Goal: Task Accomplishment & Management: Use online tool/utility

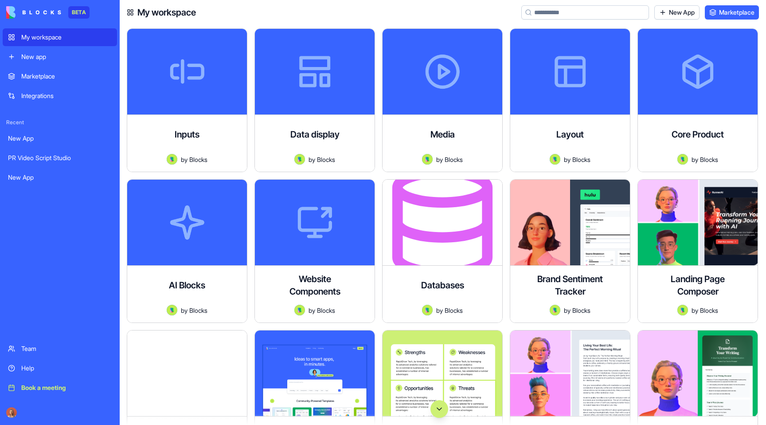
click at [594, 19] on input at bounding box center [585, 12] width 128 height 14
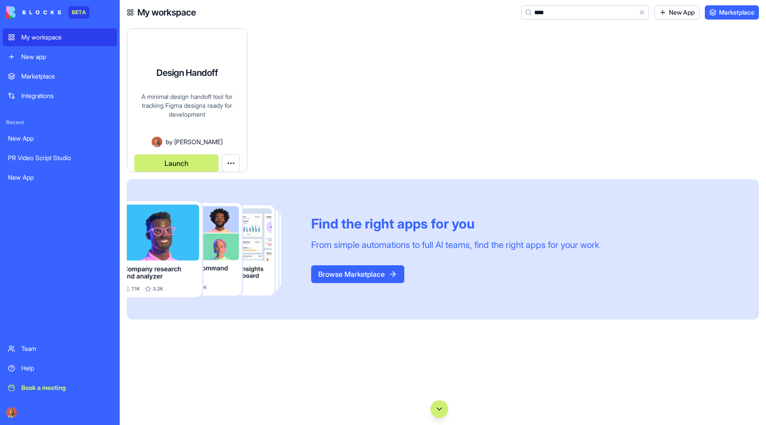
type input "****"
click at [195, 74] on div "Design Handoff A minimal design handoff tool for tracking Figma designs ready f…" at bounding box center [187, 112] width 120 height 118
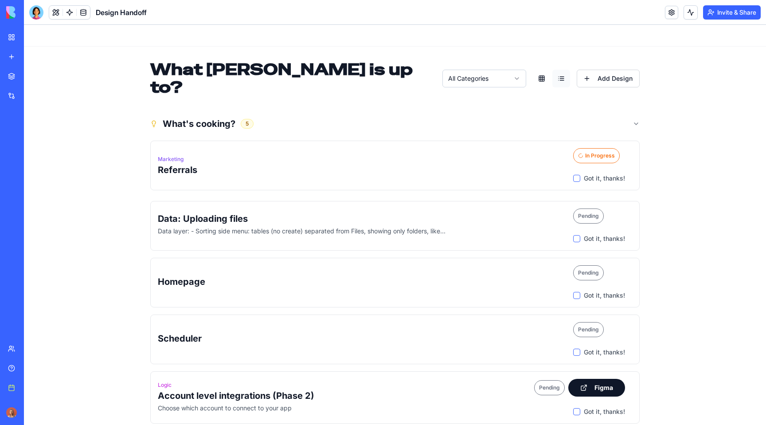
click at [12, 98] on link "Integrations" at bounding box center [20, 96] width 35 height 18
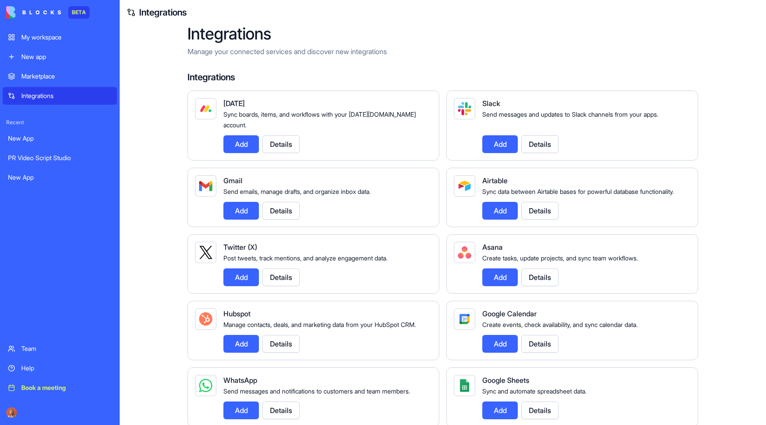
click at [39, 54] on div "New app" at bounding box center [66, 56] width 90 height 9
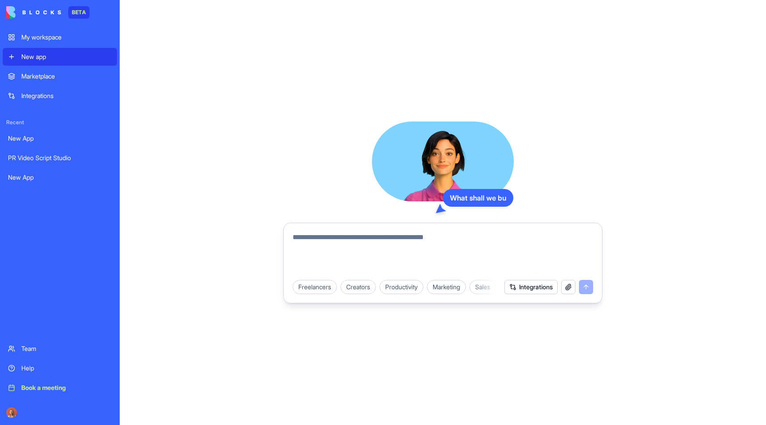
click at [543, 285] on button "Integrations" at bounding box center [531, 287] width 53 height 14
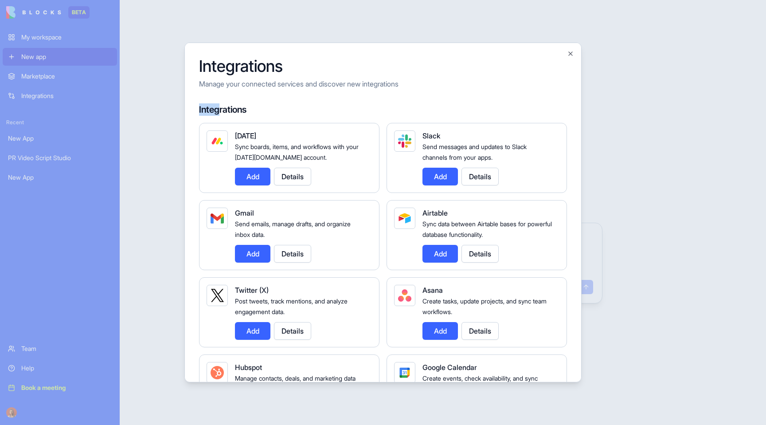
drag, startPoint x: 220, startPoint y: 107, endPoint x: 194, endPoint y: 110, distance: 26.3
click at [194, 110] on div "Integrations Manage your connected services and discover new integrations Integ…" at bounding box center [382, 213] width 397 height 340
click at [240, 83] on p "Manage your connected services and discover new integrations" at bounding box center [383, 83] width 368 height 11
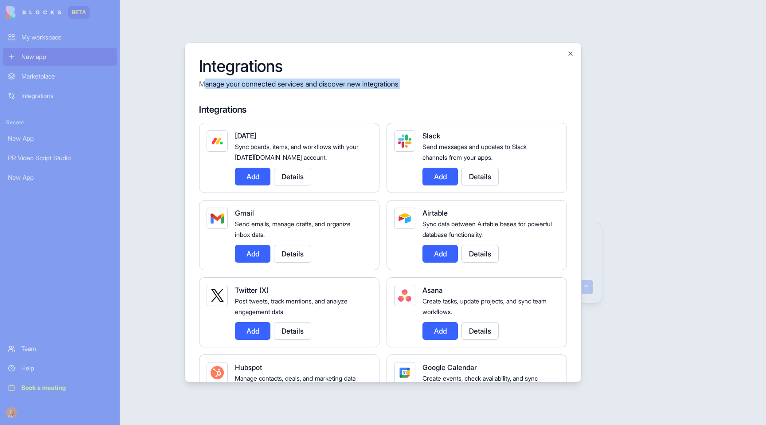
drag, startPoint x: 431, startPoint y: 91, endPoint x: 206, endPoint y: 86, distance: 224.8
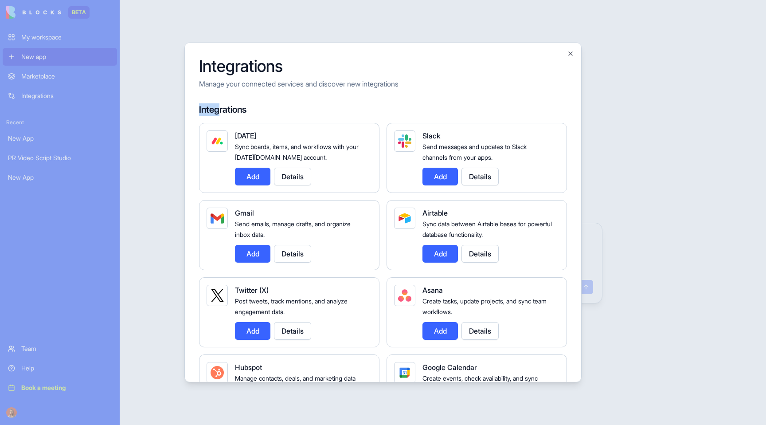
drag, startPoint x: 218, startPoint y: 110, endPoint x: 197, endPoint y: 110, distance: 20.8
click at [197, 110] on div "Integrations Manage your connected services and discover new integrations Integ…" at bounding box center [382, 213] width 397 height 340
drag, startPoint x: 247, startPoint y: 67, endPoint x: 205, endPoint y: 69, distance: 41.3
click at [205, 69] on h2 "Integrations" at bounding box center [383, 66] width 368 height 18
click at [681, 259] on div at bounding box center [383, 212] width 766 height 425
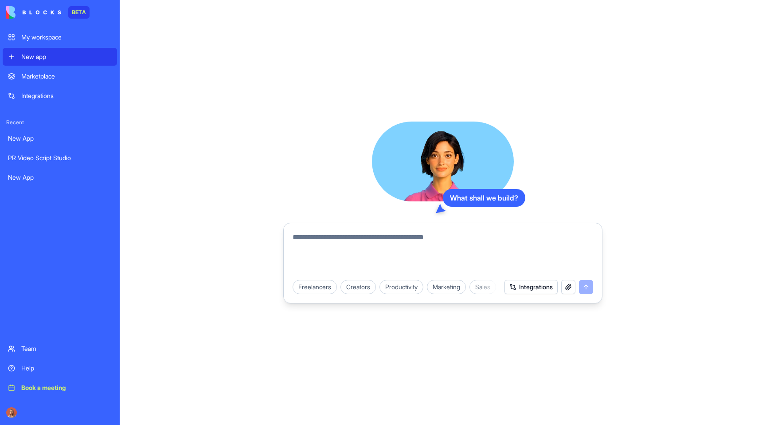
click at [177, 42] on div "What shall we build? Freelancers Creators Productivity Marketing Sales HR & Rec…" at bounding box center [443, 212] width 646 height 425
click at [527, 285] on button "Integrations" at bounding box center [531, 287] width 53 height 14
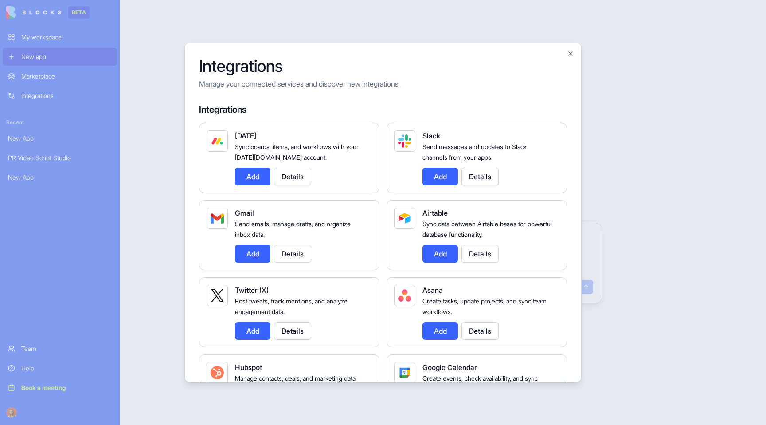
click at [656, 101] on div at bounding box center [383, 212] width 766 height 425
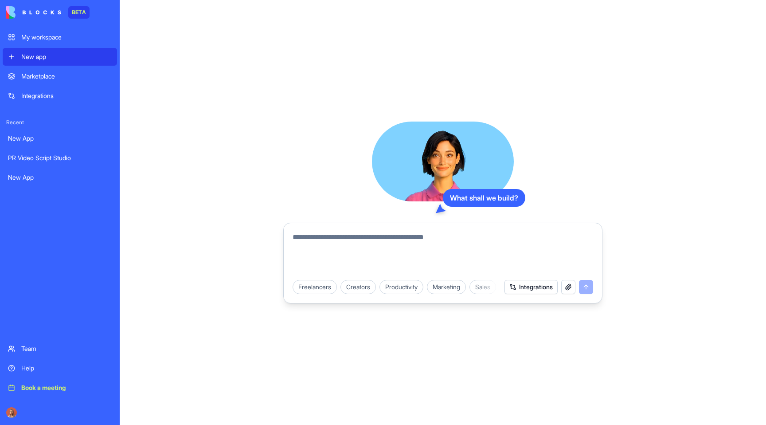
click at [59, 78] on div "Marketplace" at bounding box center [66, 76] width 90 height 9
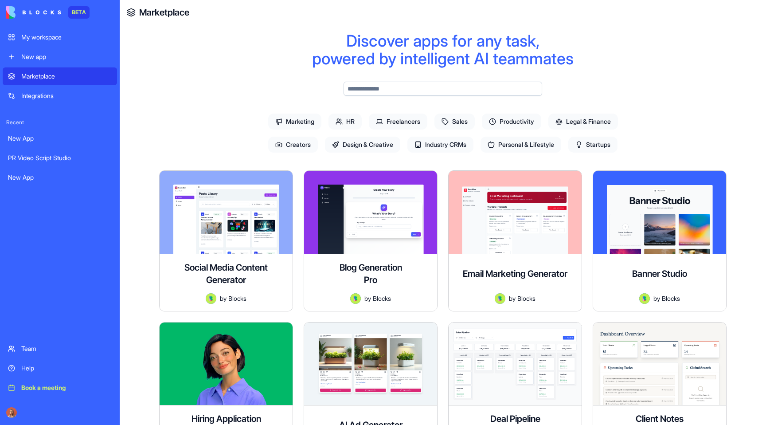
click at [63, 97] on div "Integrations" at bounding box center [66, 95] width 90 height 9
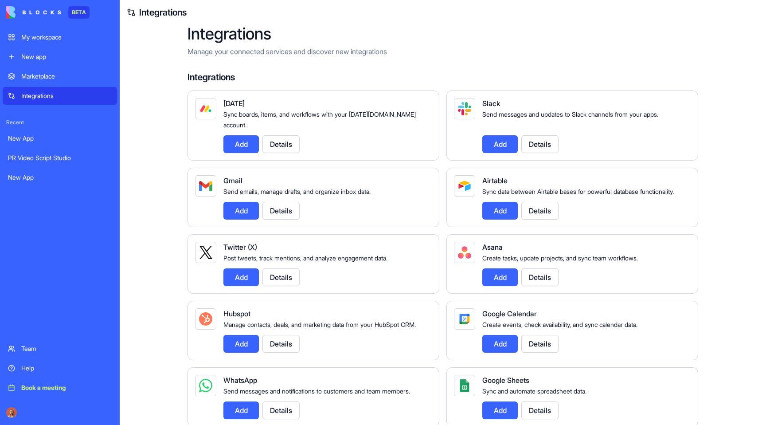
click at [61, 39] on div "My workspace" at bounding box center [66, 37] width 90 height 9
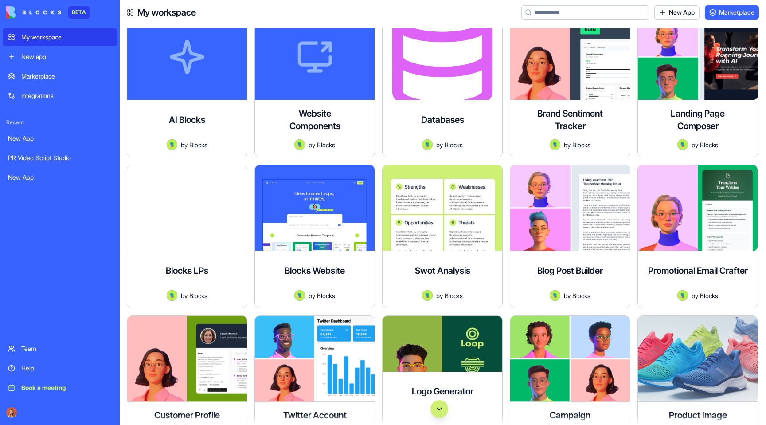
click at [440, 402] on button "Scroll to bottom" at bounding box center [440, 409] width 18 height 18
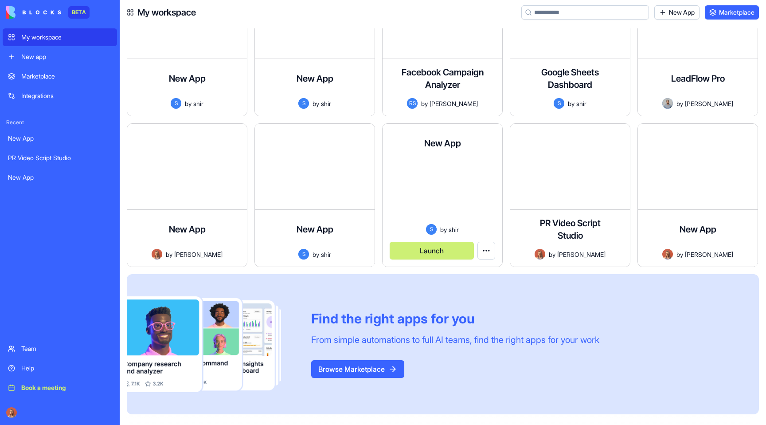
click at [432, 248] on button "Launch" at bounding box center [432, 251] width 84 height 18
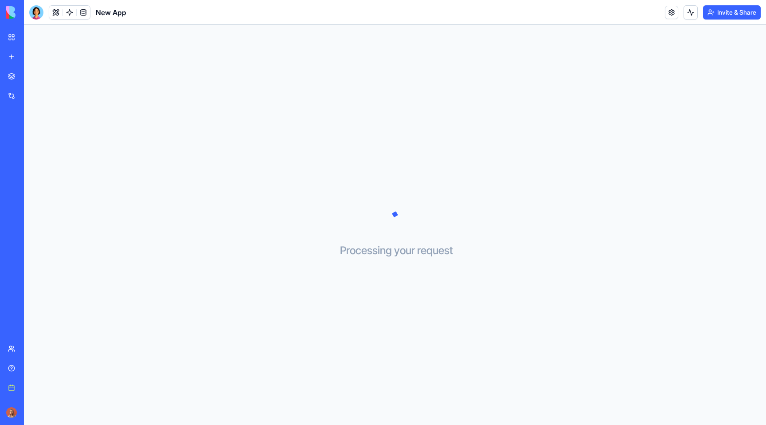
click at [12, 11] on img at bounding box center [33, 12] width 55 height 12
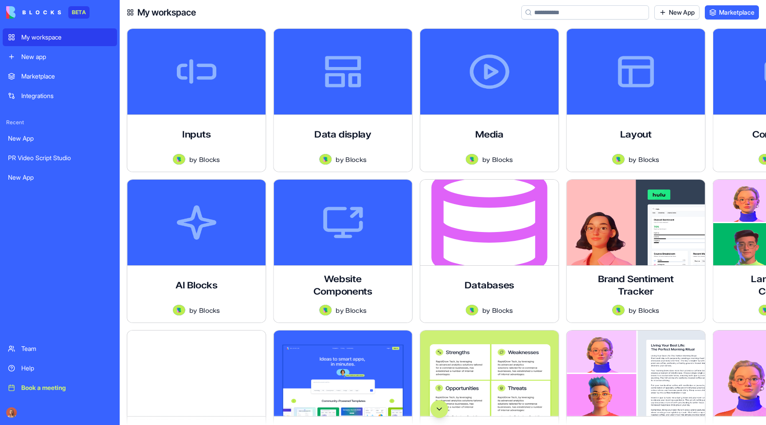
click at [12, 11] on img at bounding box center [33, 12] width 55 height 12
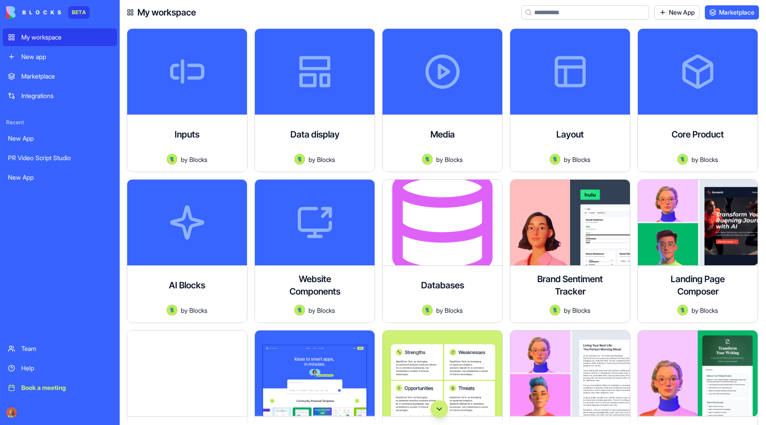
click at [21, 6] on img at bounding box center [33, 12] width 55 height 12
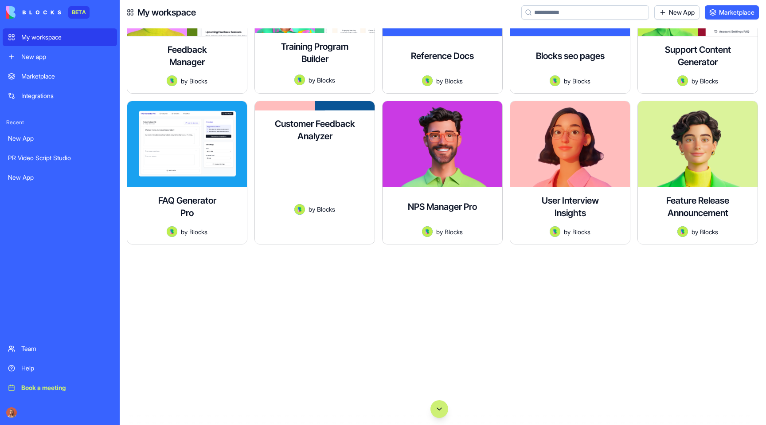
scroll to position [755, 0]
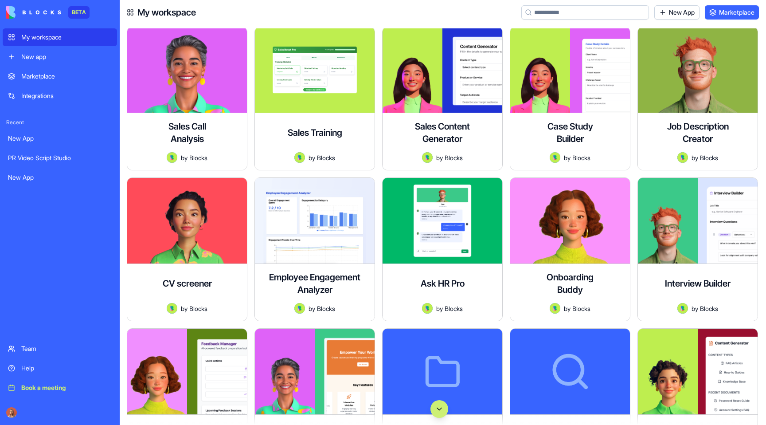
click at [591, 17] on input at bounding box center [585, 12] width 128 height 14
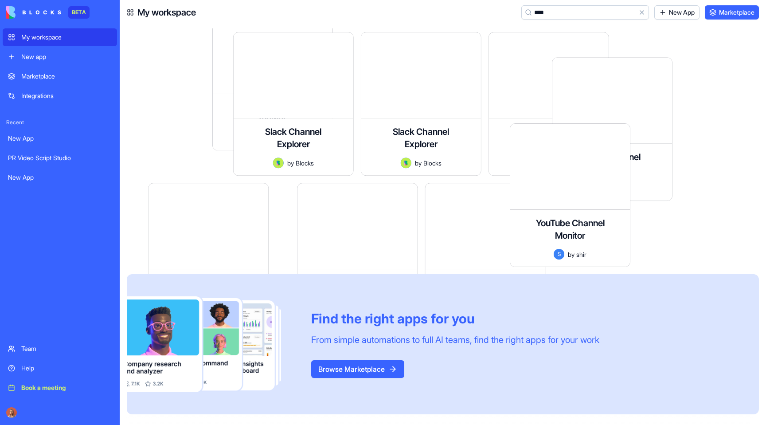
scroll to position [0, 0]
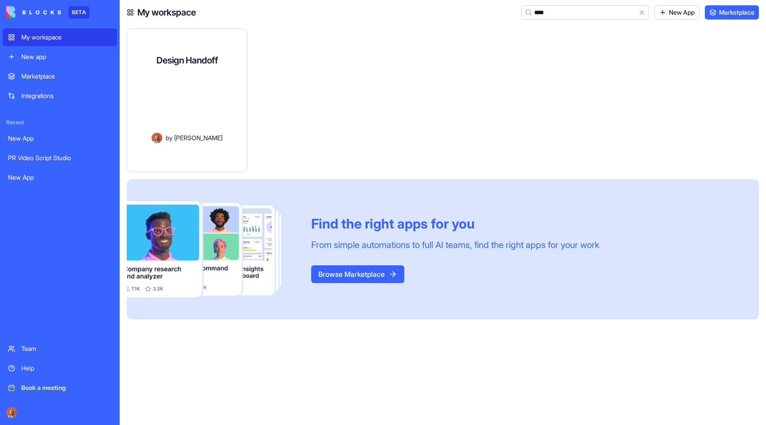
type input "****"
click at [195, 67] on div "Design Handoff A minimal design handoff tool for tracking Figma designs ready f…" at bounding box center [187, 106] width 120 height 131
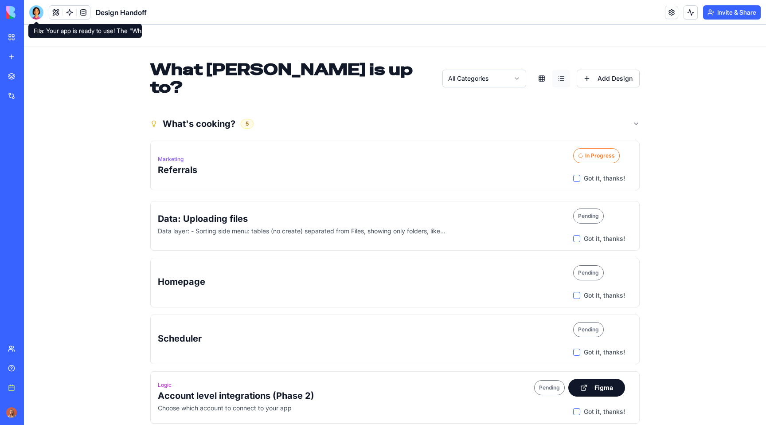
click at [155, 27] on header at bounding box center [395, 36] width 742 height 22
click at [34, 12] on div at bounding box center [36, 12] width 14 height 14
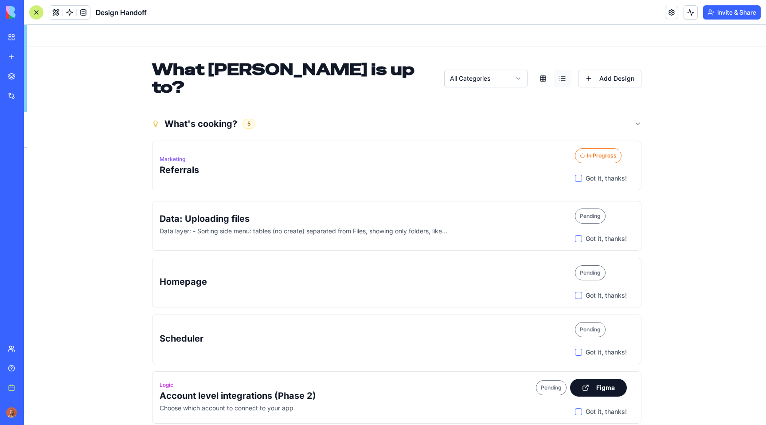
scroll to position [16548, 0]
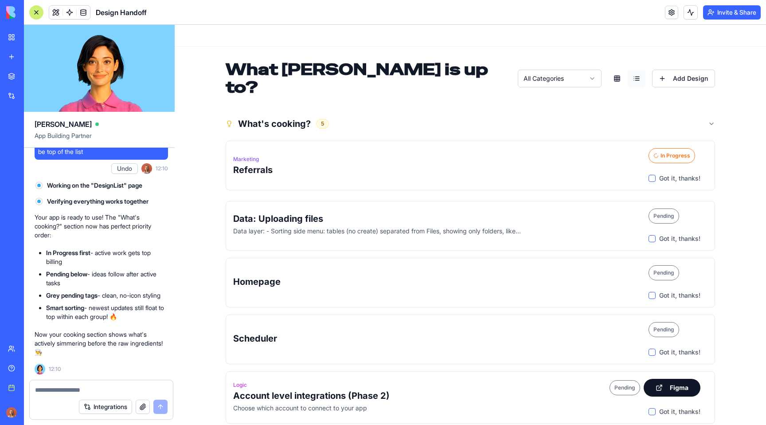
click at [34, 12] on div at bounding box center [36, 12] width 14 height 14
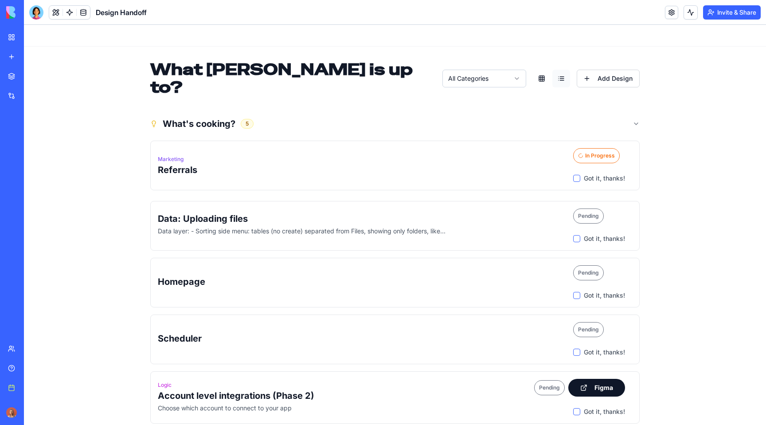
click at [34, 12] on div at bounding box center [36, 12] width 14 height 14
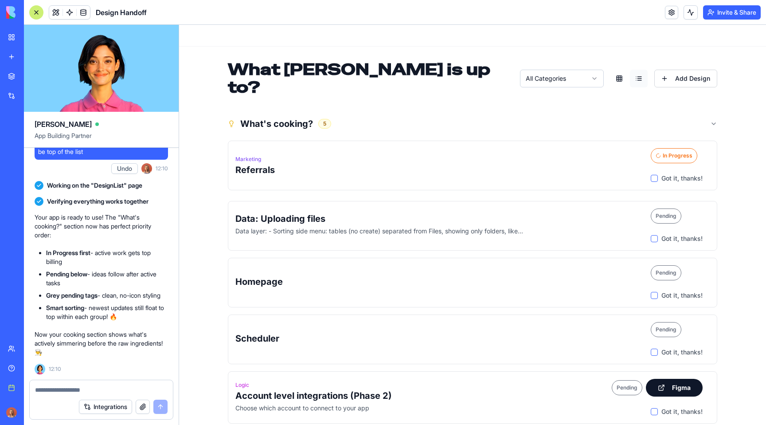
click at [34, 12] on div at bounding box center [36, 12] width 14 height 14
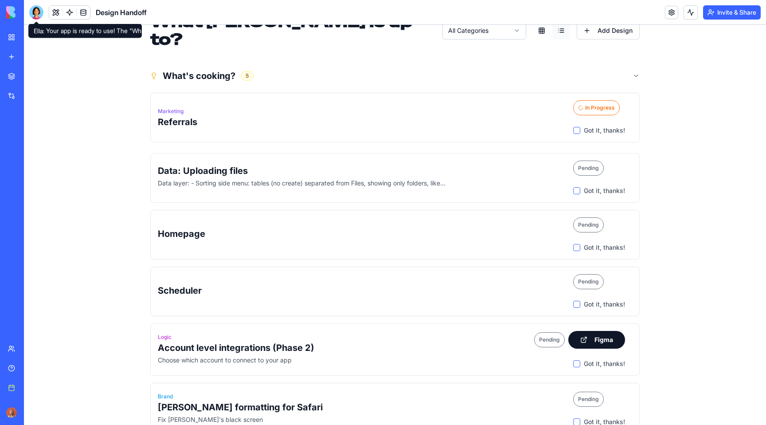
scroll to position [0, 0]
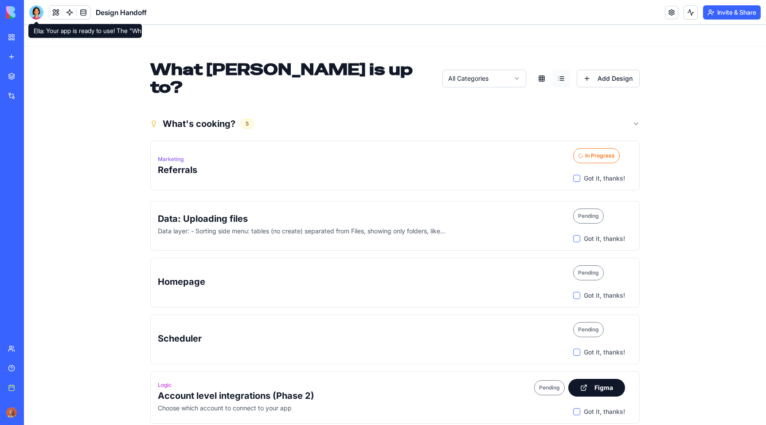
click at [88, 7] on link at bounding box center [83, 12] width 13 height 13
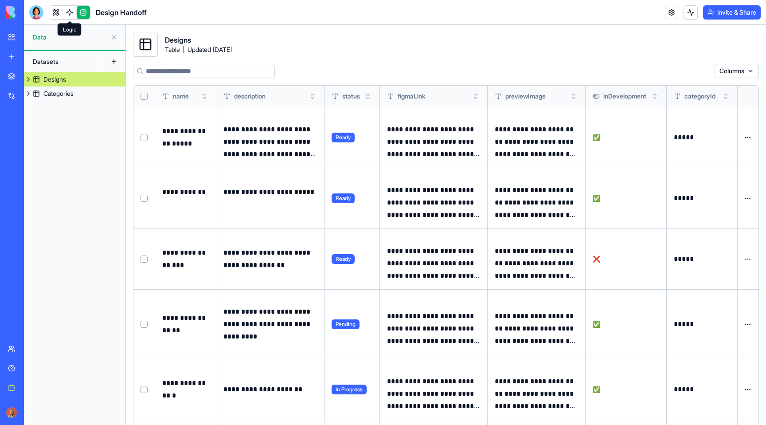
click at [69, 8] on link at bounding box center [69, 12] width 13 height 13
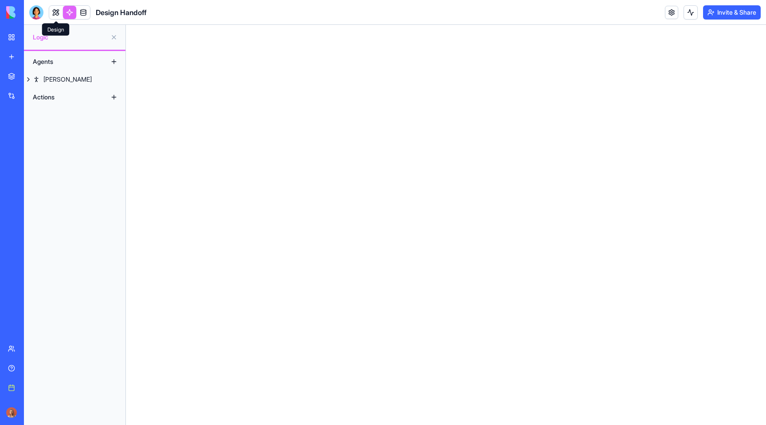
click at [57, 11] on link at bounding box center [55, 12] width 13 height 13
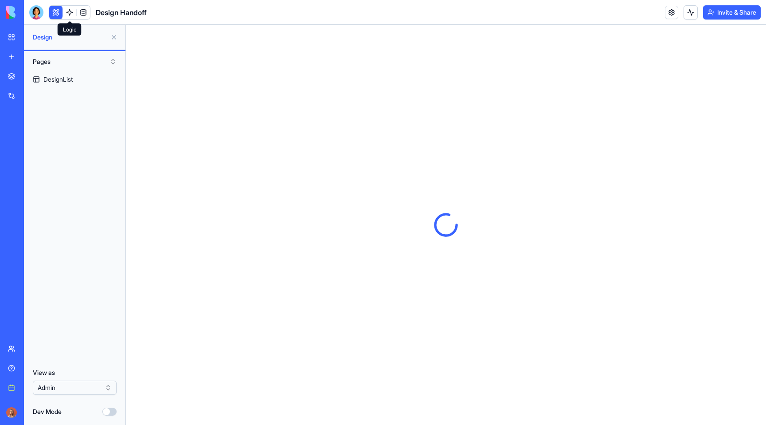
click at [67, 15] on link at bounding box center [69, 12] width 13 height 13
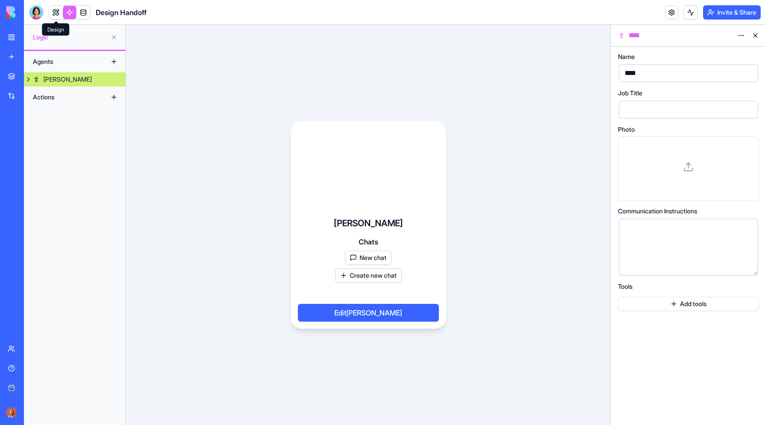
click at [55, 14] on link at bounding box center [55, 12] width 13 height 13
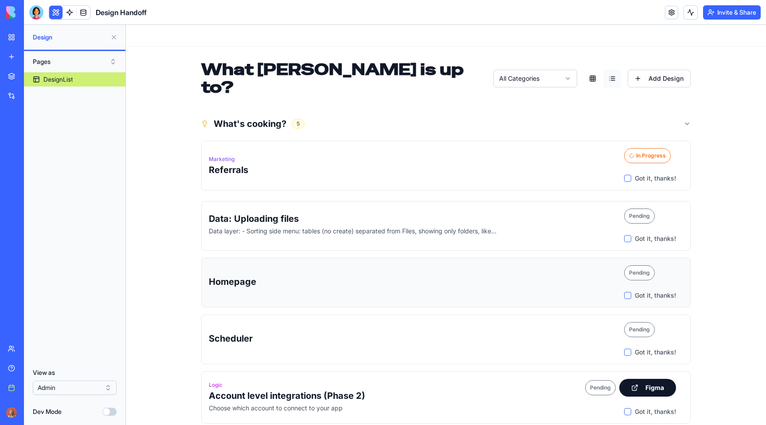
scroll to position [96, 0]
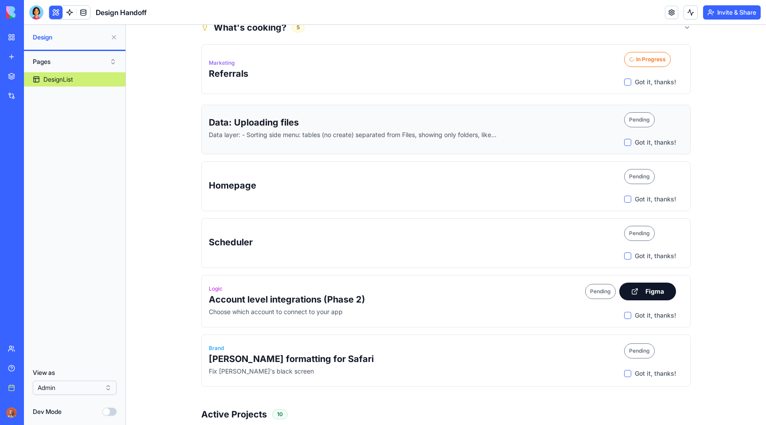
click at [379, 116] on h3 "Data: Uploading files" at bounding box center [413, 122] width 408 height 12
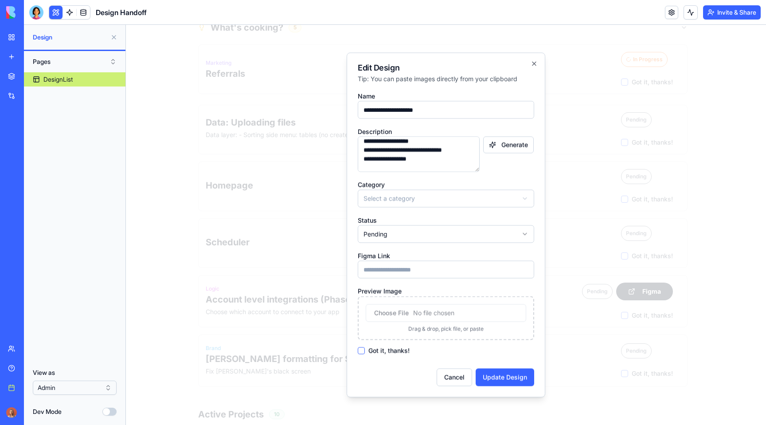
scroll to position [86, 0]
click at [635, 96] on div at bounding box center [446, 225] width 640 height 400
